Goal: Information Seeking & Learning: Learn about a topic

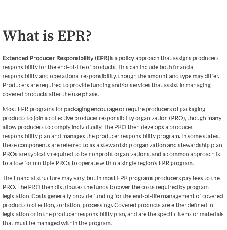
scroll to position [394, 0]
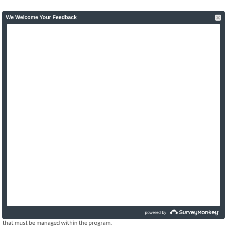
click at [216, 21] on div "We Welcome Your Feedback" at bounding box center [113, 17] width 215 height 13
click at [216, 20] on div at bounding box center [218, 18] width 6 height 6
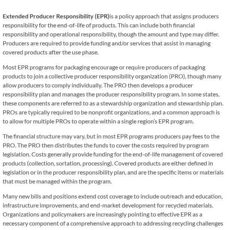
scroll to position [435, 0]
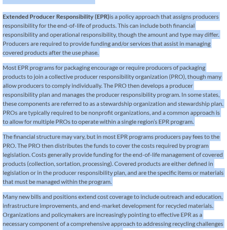
copy body "Guide to EPR Proposals Introduction to the EPR Guide See all proposals Recent P…"
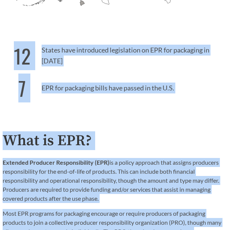
scroll to position [300, 0]
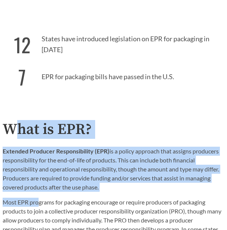
drag, startPoint x: 11, startPoint y: 108, endPoint x: 39, endPoint y: 191, distance: 88.0
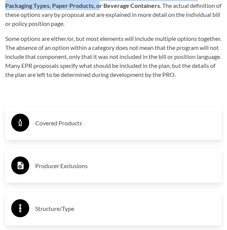
scroll to position [1519, 0]
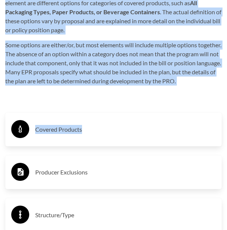
drag, startPoint x: 1, startPoint y: 114, endPoint x: 112, endPoint y: 95, distance: 112.5
copy div "Lore ip DOL? Sitametc Adipisci Elitseddoeiusm (TEM) in u labore etdolore magn a…"
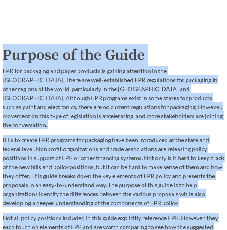
scroll to position [872, 0]
